Goal: Task Accomplishment & Management: Complete application form

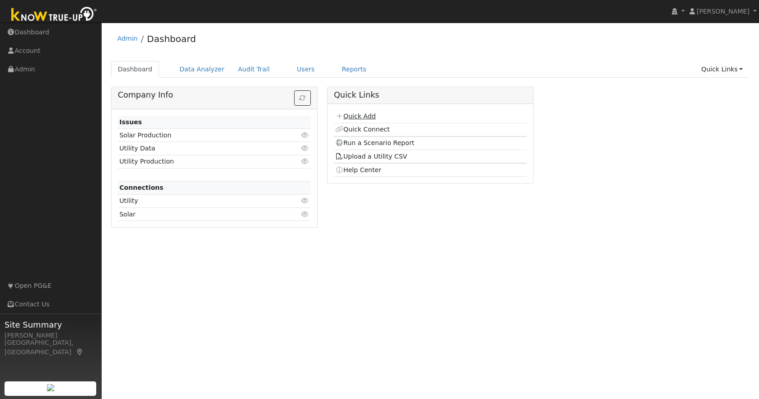
click at [374, 117] on link "Quick Add" at bounding box center [355, 116] width 40 height 7
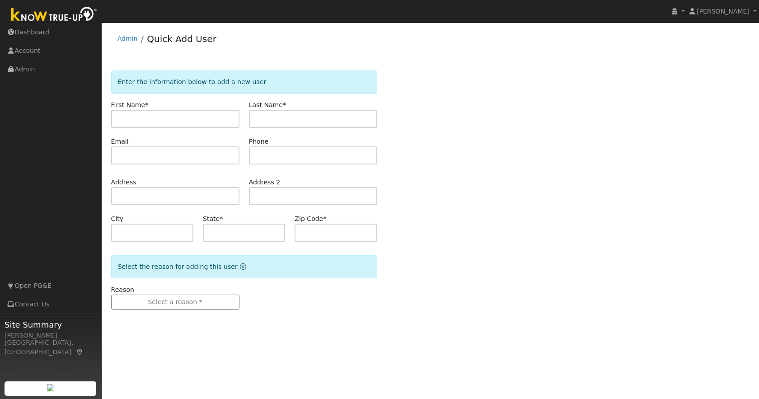
click at [175, 119] on input "text" at bounding box center [175, 119] width 128 height 18
type input "[PERSON_NAME]"
type input "e"
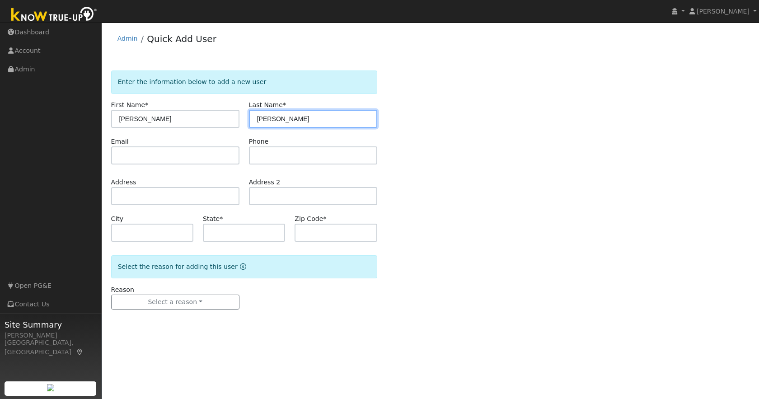
type input "[PERSON_NAME]"
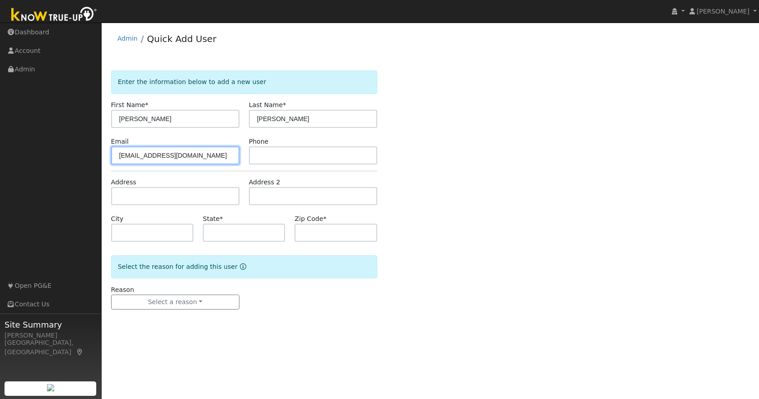
type input "[EMAIL_ADDRESS][DOMAIN_NAME]"
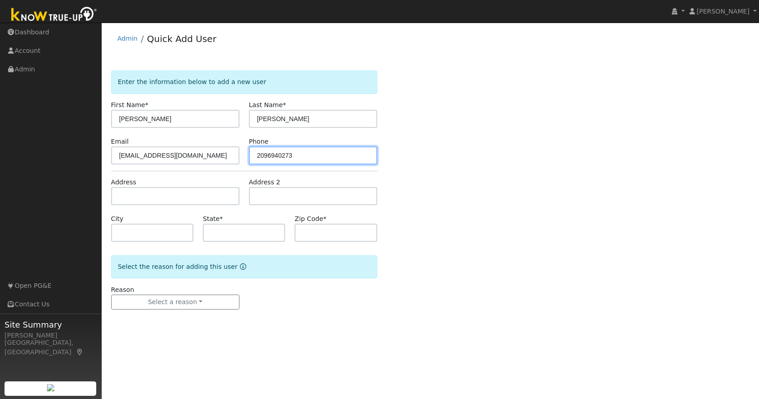
type input "2096940273"
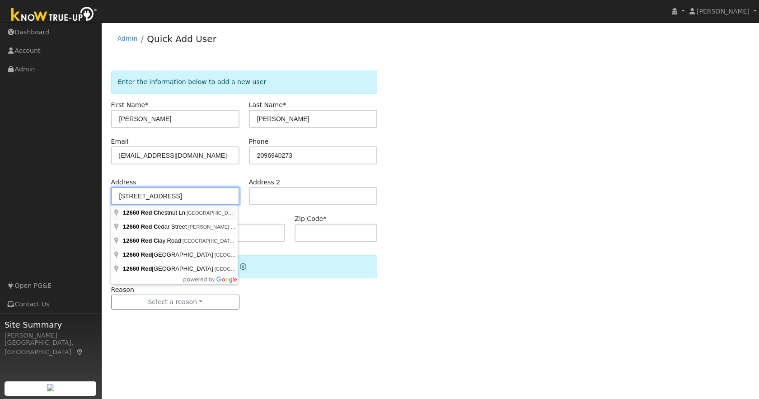
type input "[STREET_ADDRESS]"
type input "[GEOGRAPHIC_DATA]"
type input "CA"
type input "95370"
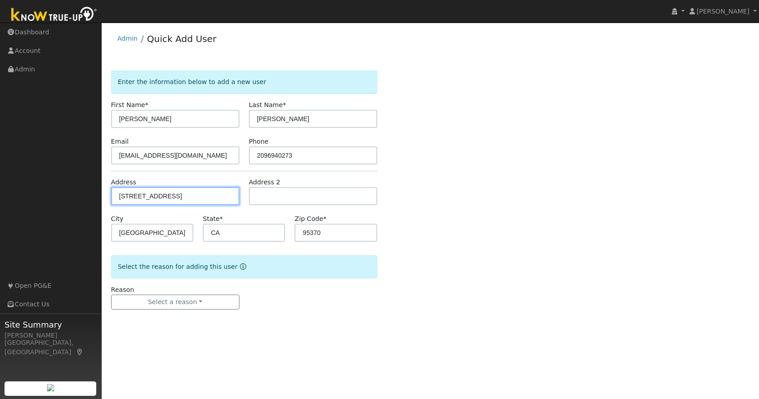
click at [199, 197] on input "[STREET_ADDRESS]" at bounding box center [175, 196] width 128 height 18
type input "12660 Red Chestnut Lane"
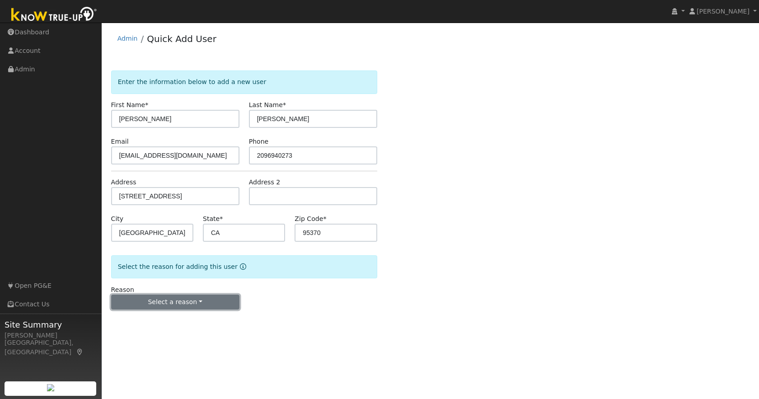
click at [156, 301] on button "Select a reason" at bounding box center [175, 302] width 128 height 15
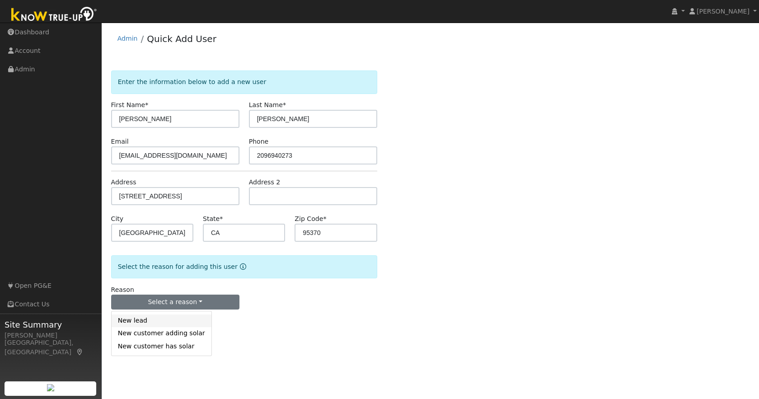
click at [136, 321] on link "New lead" at bounding box center [162, 321] width 100 height 13
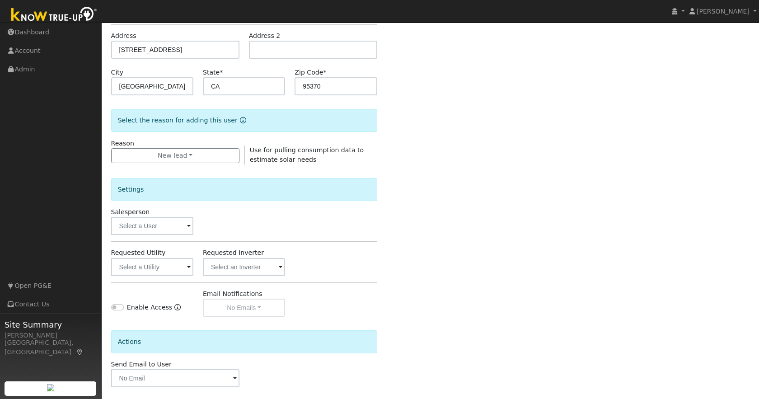
scroll to position [186, 0]
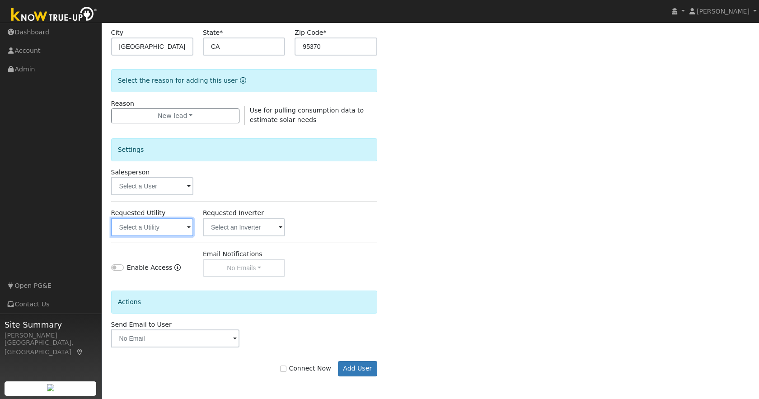
click at [163, 224] on input "text" at bounding box center [152, 227] width 82 height 18
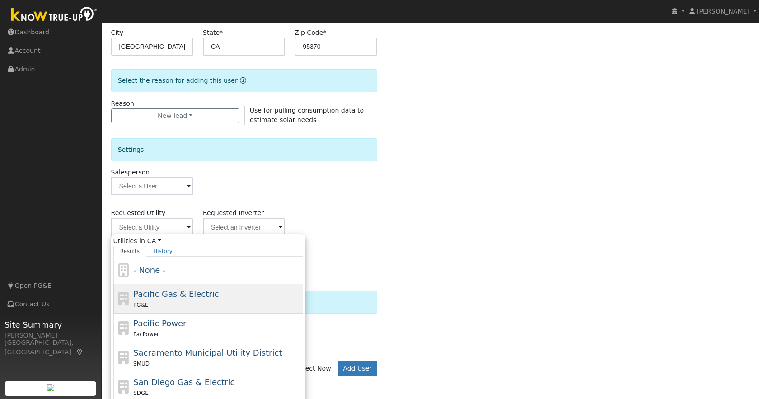
click at [182, 301] on div "PG&E" at bounding box center [217, 304] width 168 height 9
type input "Pacific Gas & Electric"
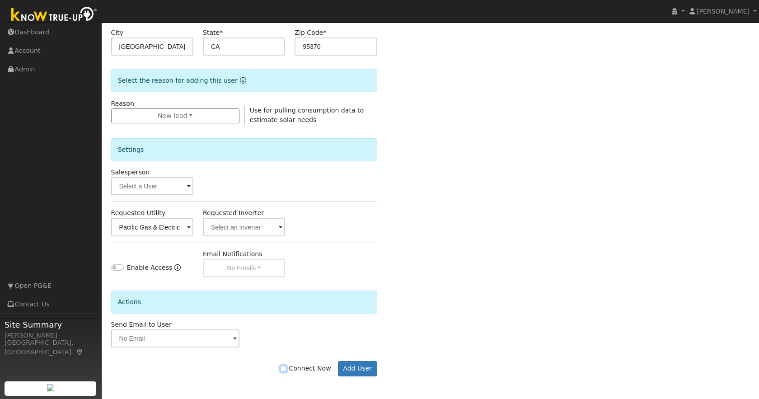
click at [287, 370] on input "Connect Now" at bounding box center [283, 369] width 6 height 6
checkbox input "true"
click at [358, 369] on button "Add User" at bounding box center [357, 368] width 39 height 15
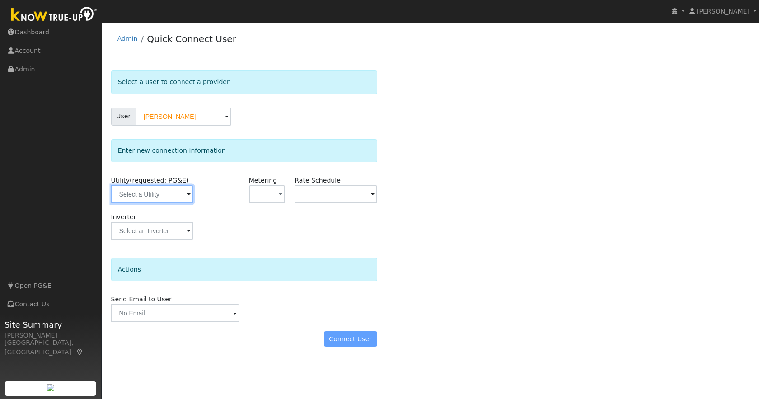
click at [160, 194] on input "text" at bounding box center [152, 194] width 82 height 18
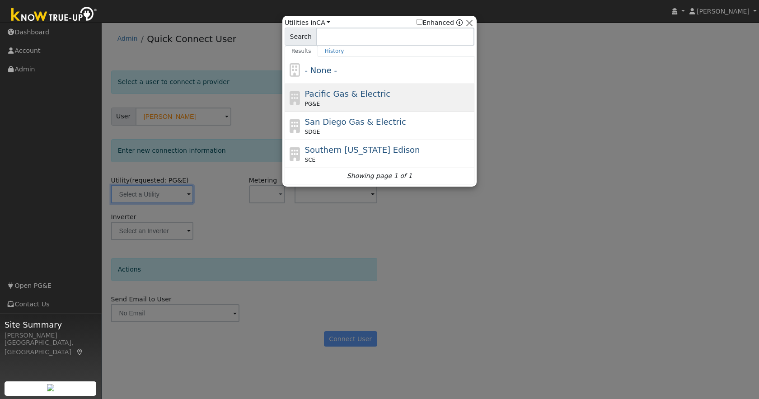
click at [409, 101] on div "PG&E" at bounding box center [389, 104] width 168 height 8
type input "PG&E"
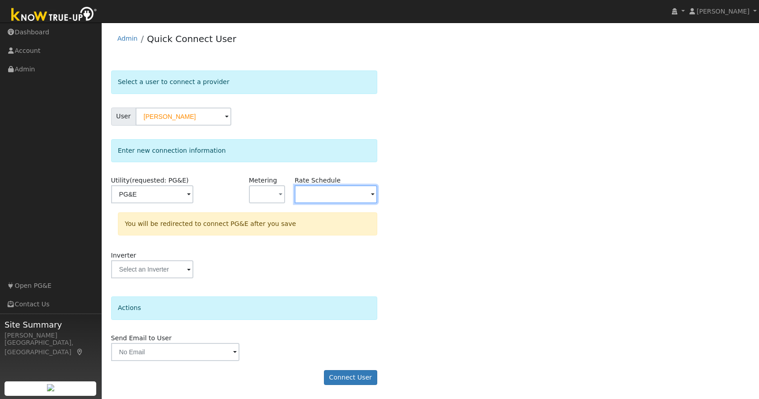
click at [316, 196] on input "text" at bounding box center [336, 194] width 82 height 18
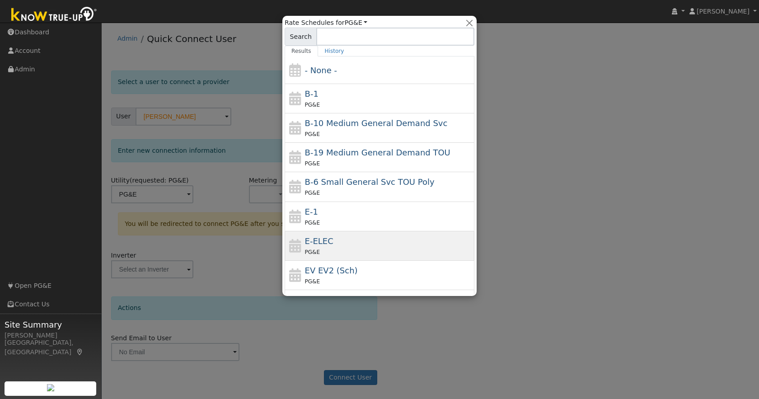
click at [357, 240] on div "E-ELEC PG&E" at bounding box center [389, 246] width 168 height 22
type input "E-ELEC"
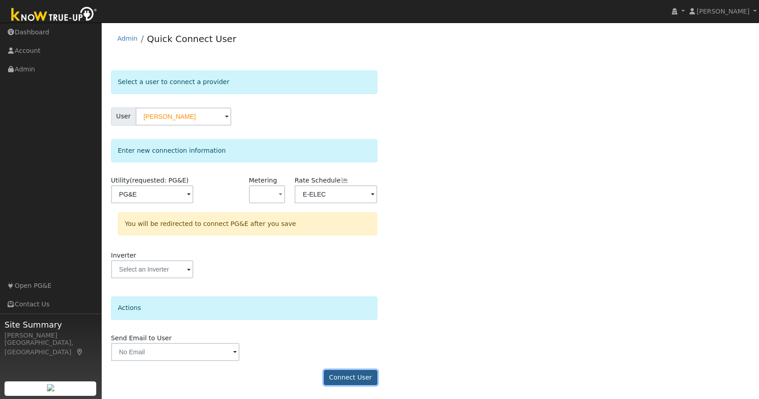
click at [338, 377] on button "Connect User" at bounding box center [350, 377] width 53 height 15
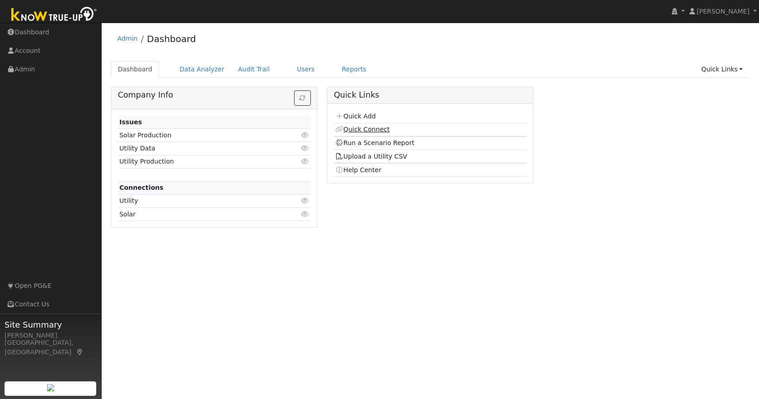
click at [368, 130] on link "Quick Connect" at bounding box center [362, 129] width 54 height 7
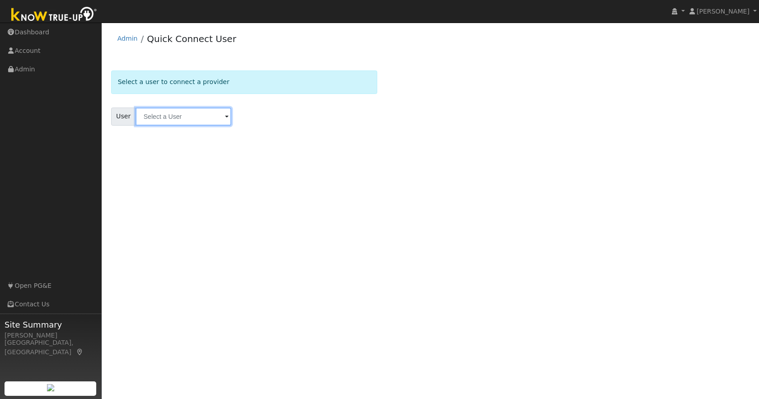
click at [174, 116] on input "text" at bounding box center [184, 117] width 96 height 18
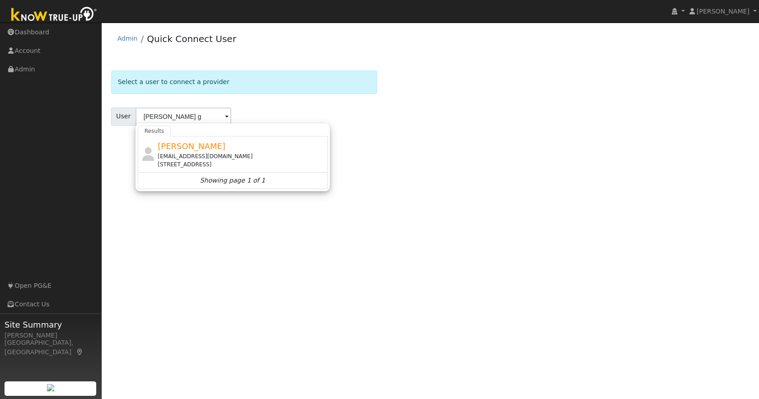
click at [186, 152] on div "[EMAIL_ADDRESS][DOMAIN_NAME]" at bounding box center [242, 156] width 168 height 8
type input "[PERSON_NAME]"
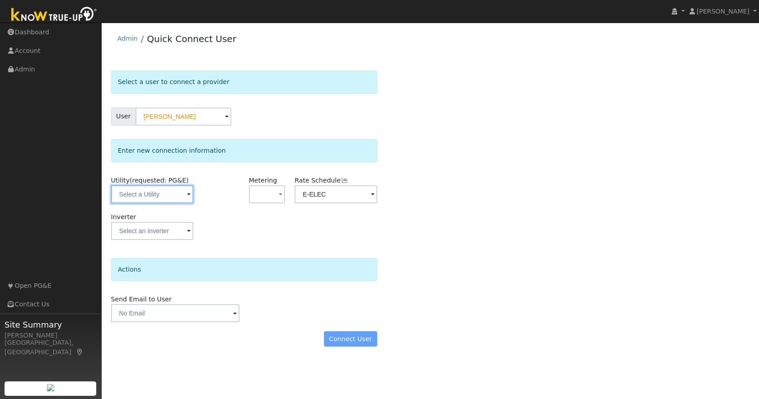
click at [161, 197] on input "text" at bounding box center [152, 194] width 82 height 18
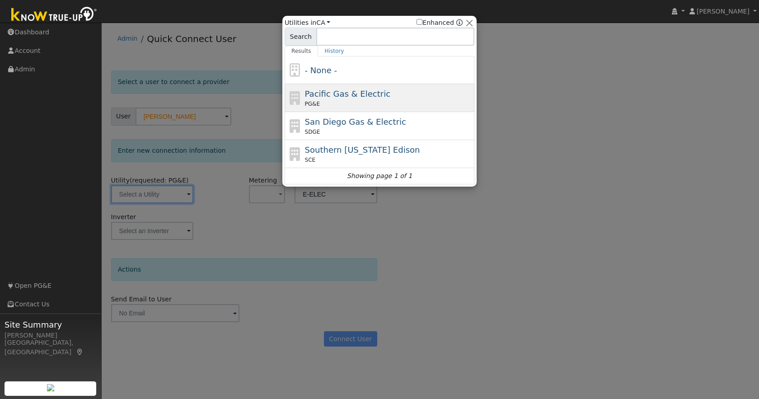
click at [418, 100] on div "PG&E" at bounding box center [389, 104] width 168 height 8
type input "PG&E"
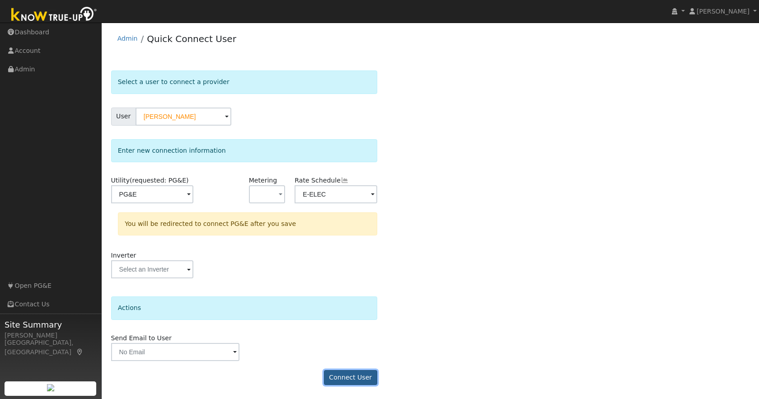
click at [351, 377] on button "Connect User" at bounding box center [350, 377] width 53 height 15
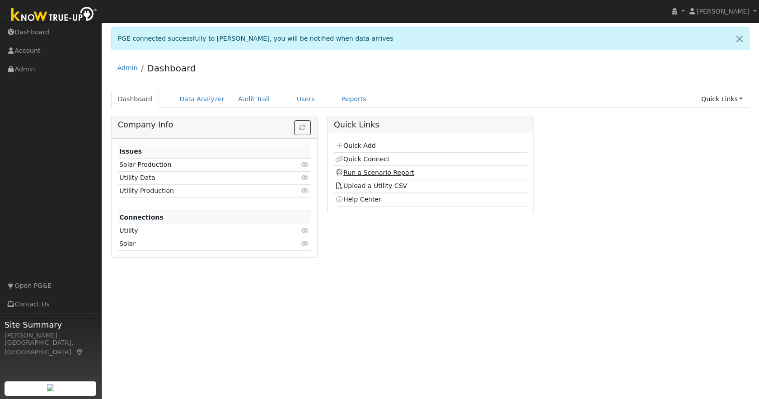
click at [398, 173] on link "Run a Scenario Report" at bounding box center [374, 172] width 79 height 7
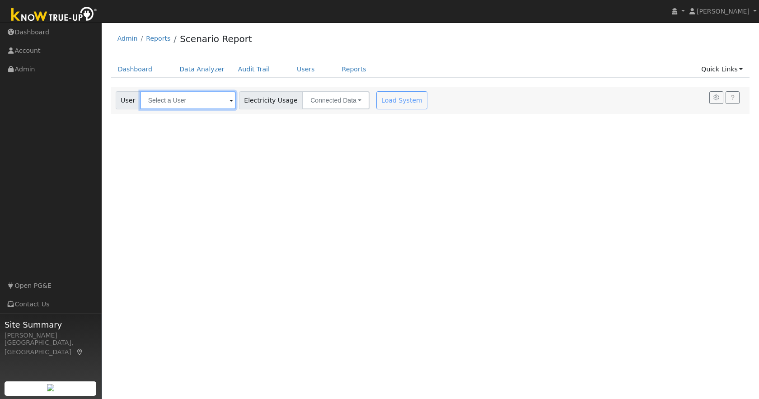
click at [186, 95] on input "text" at bounding box center [188, 100] width 96 height 18
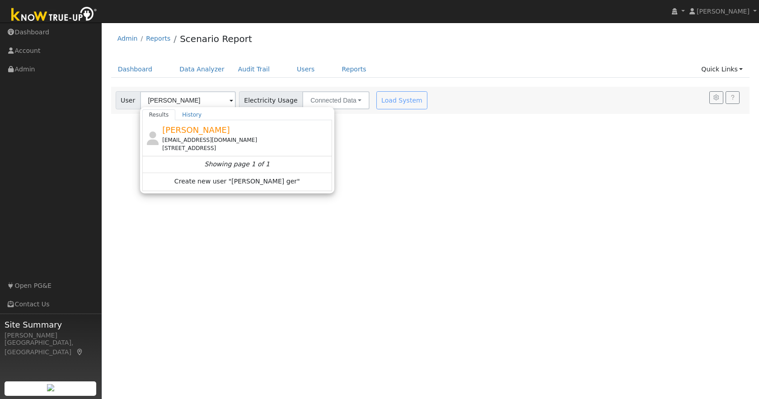
click at [192, 136] on div "[EMAIL_ADDRESS][DOMAIN_NAME]" at bounding box center [246, 140] width 168 height 8
type input "[PERSON_NAME]"
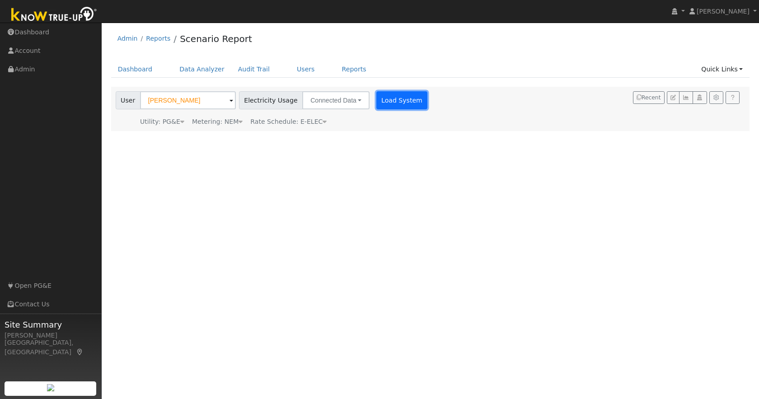
click at [376, 100] on button "Load System" at bounding box center [402, 100] width 52 height 18
click at [0, 0] on div at bounding box center [0, 0] width 0 height 0
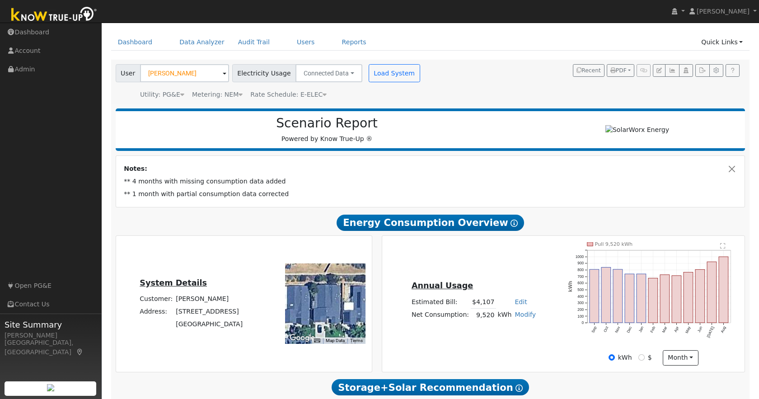
scroll to position [24, 0]
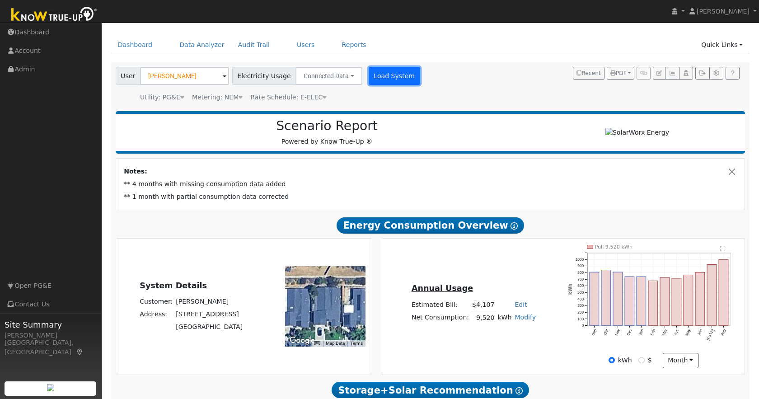
click at [376, 75] on button "Load System" at bounding box center [395, 76] width 52 height 18
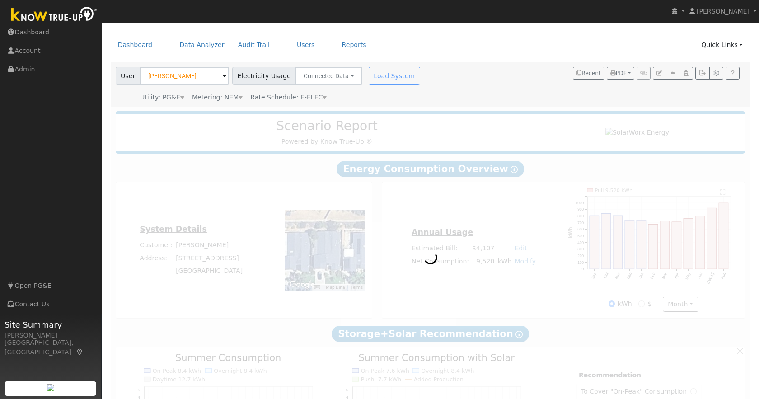
scroll to position [0, 0]
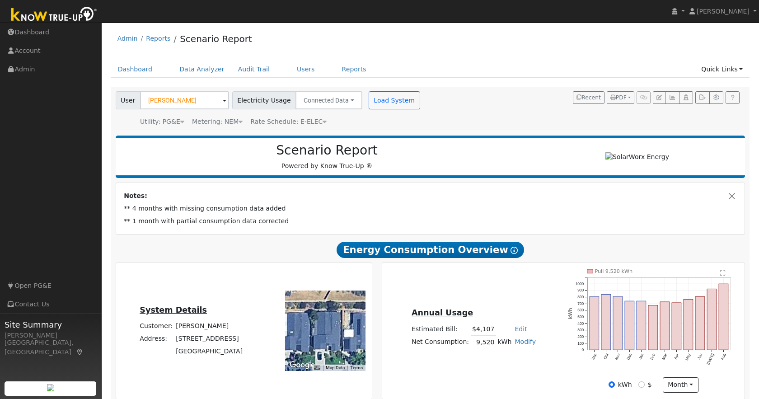
click at [432, 89] on div "User [PERSON_NAME] Account Default Account Default Account [STREET_ADDRESS] Pri…" at bounding box center [429, 107] width 630 height 38
click at [381, 99] on button "Load System" at bounding box center [395, 100] width 52 height 18
click at [392, 107] on button "Load System" at bounding box center [395, 100] width 52 height 18
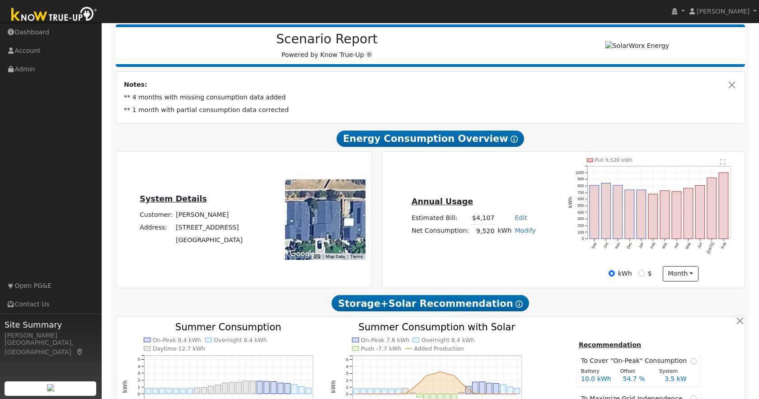
scroll to position [112, 0]
click at [527, 172] on div "Annual Usage Estimated Bill: $4,107 Edit Estimated Bill $ Annual Net Consumptio…" at bounding box center [563, 219] width 359 height 123
click at [563, 270] on div "Annual Usage Estimated Bill: $4,107 Edit Estimated Bill $ Annual Net Consumptio…" at bounding box center [563, 219] width 359 height 123
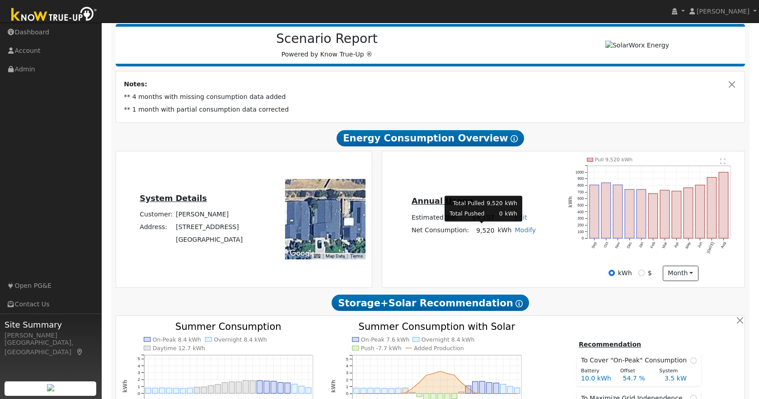
click at [487, 230] on td "9,520" at bounding box center [483, 230] width 25 height 13
click at [466, 246] on div "Annual Usage Estimated Bill: $4,107 Edit Estimated Bill $ Annual Net Consumptio…" at bounding box center [563, 219] width 359 height 123
click at [484, 230] on td "9,520" at bounding box center [483, 230] width 25 height 13
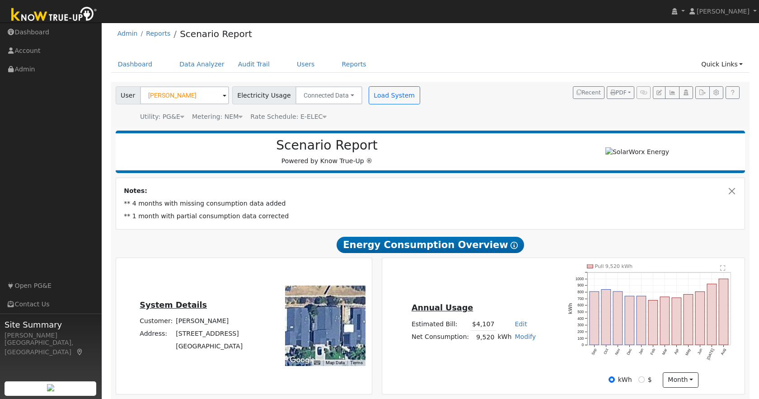
scroll to position [0, 0]
